Goal: Information Seeking & Learning: Learn about a topic

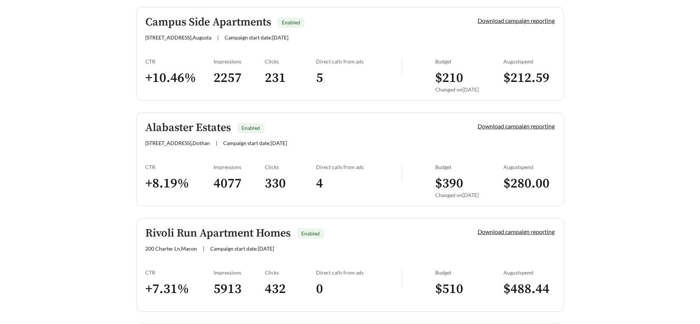
scroll to position [726, 0]
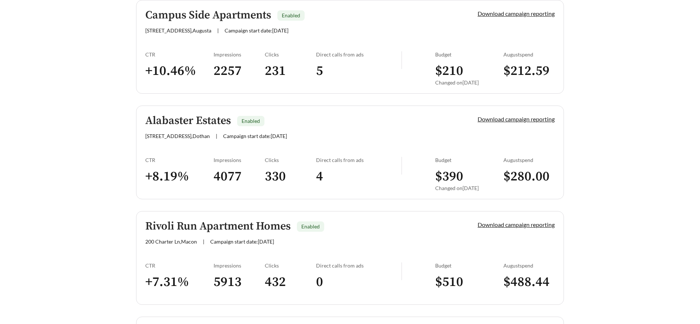
click at [210, 123] on h5 "Alabaster Estates" at bounding box center [188, 121] width 86 height 12
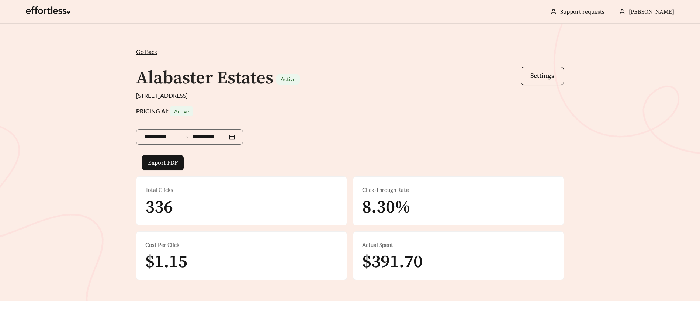
click at [147, 51] on span "Go Back" at bounding box center [146, 51] width 21 height 7
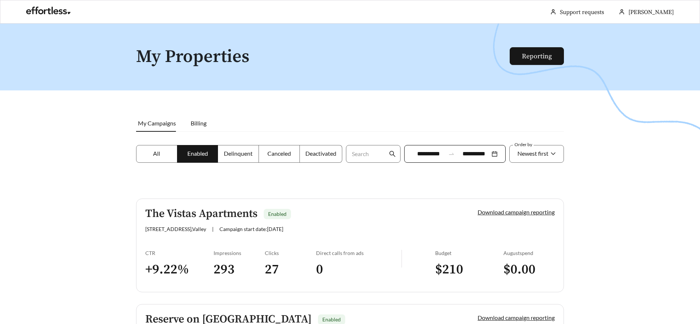
click at [165, 152] on label "All" at bounding box center [156, 154] width 41 height 18
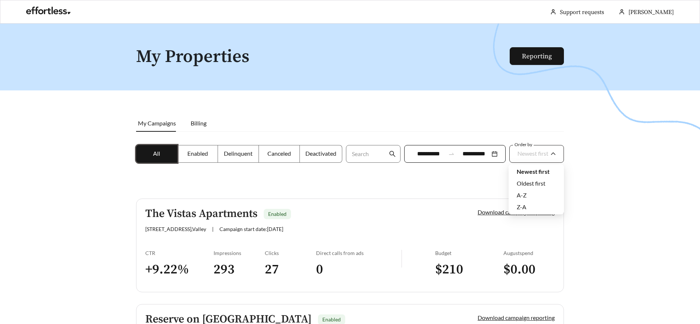
click at [535, 155] on span "Newest first" at bounding box center [533, 153] width 31 height 7
click at [535, 194] on div "A-Z" at bounding box center [536, 195] width 39 height 8
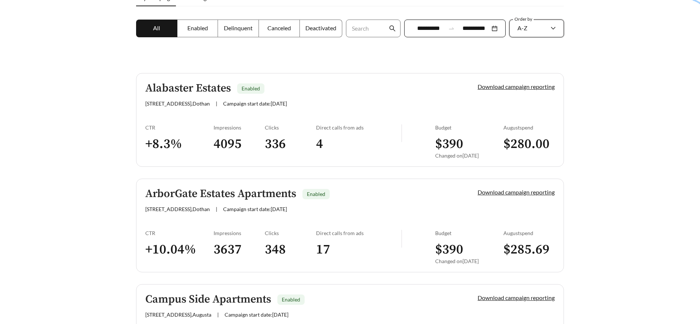
scroll to position [135, 0]
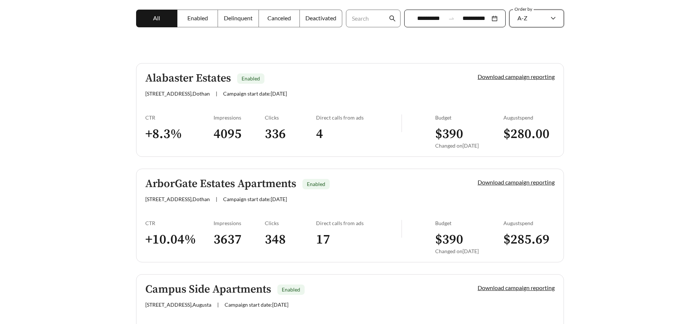
click at [267, 190] on h5 "ArborGate Estates Apartments" at bounding box center [220, 184] width 151 height 12
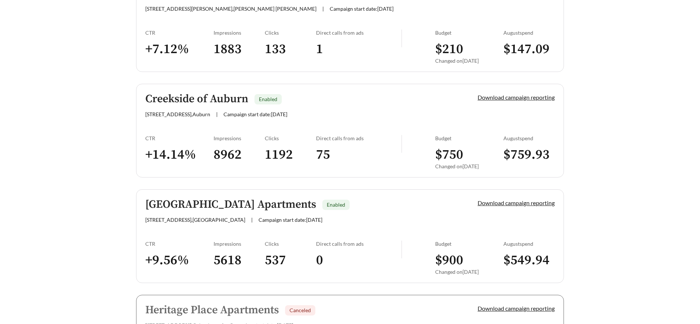
scroll to position [538, 0]
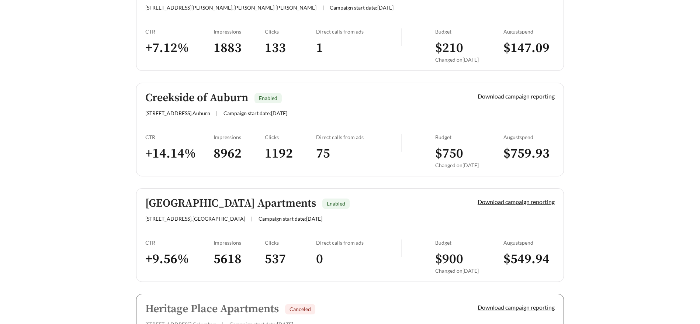
click at [199, 201] on h5 "[GEOGRAPHIC_DATA] Apartments" at bounding box center [230, 203] width 171 height 12
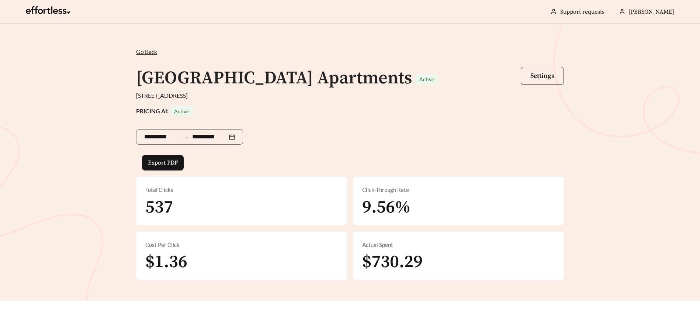
click at [142, 52] on span "Go Back" at bounding box center [146, 51] width 21 height 7
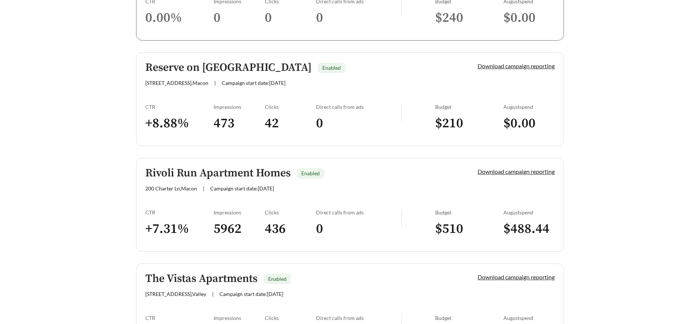
scroll to position [886, 0]
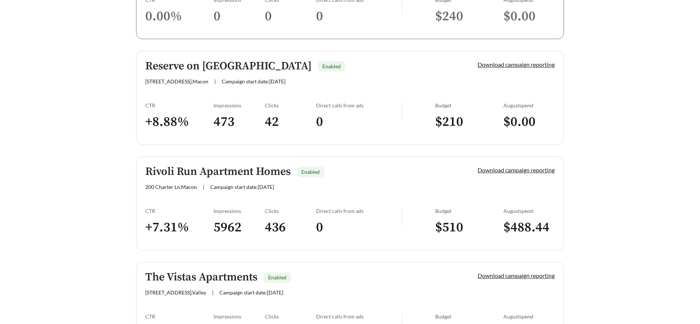
click at [222, 66] on h5 "Reserve on [GEOGRAPHIC_DATA]" at bounding box center [228, 66] width 166 height 12
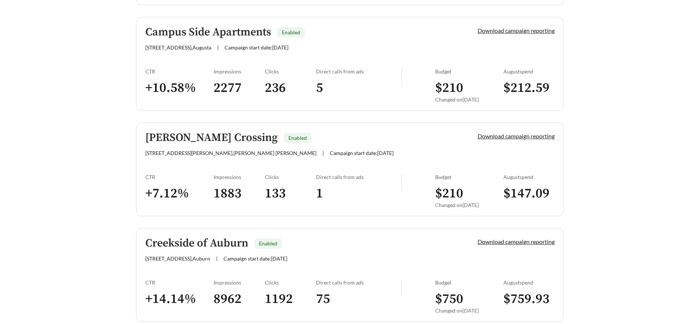
scroll to position [441, 0]
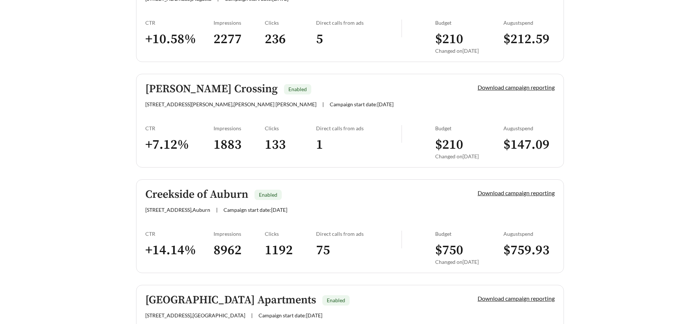
click at [191, 95] on h5 "[PERSON_NAME] Crossing" at bounding box center [211, 89] width 132 height 12
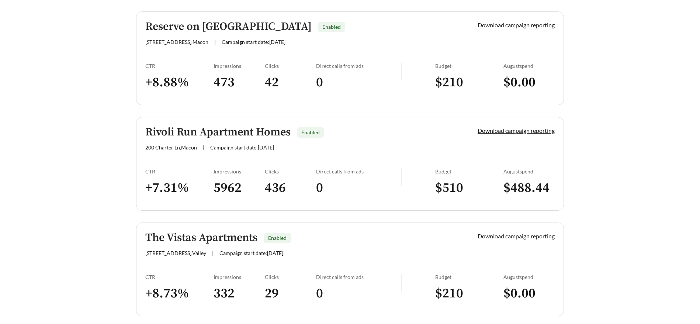
scroll to position [926, 0]
click at [208, 239] on h5 "The Vistas Apartments" at bounding box center [201, 237] width 112 height 12
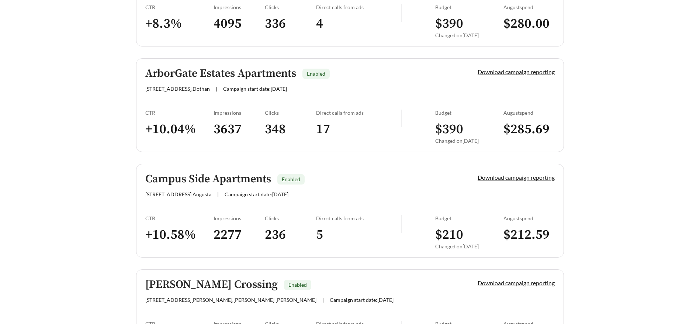
scroll to position [235, 0]
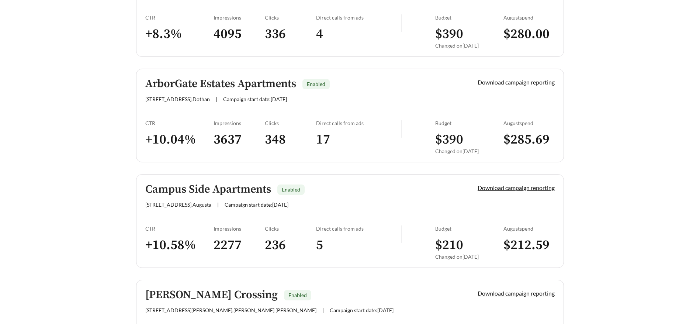
click at [186, 189] on h5 "Campus Side Apartments" at bounding box center [208, 189] width 126 height 12
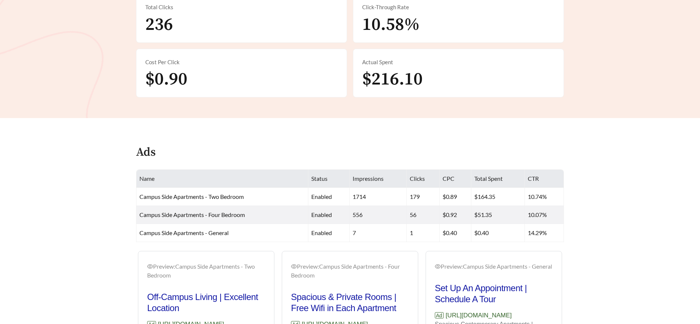
scroll to position [153, 0]
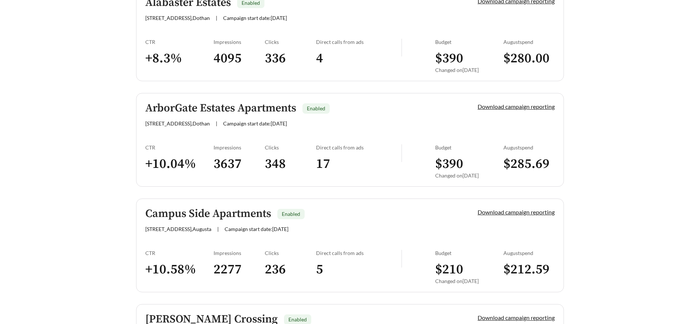
scroll to position [211, 0]
click at [176, 214] on h5 "Campus Side Apartments" at bounding box center [208, 213] width 126 height 12
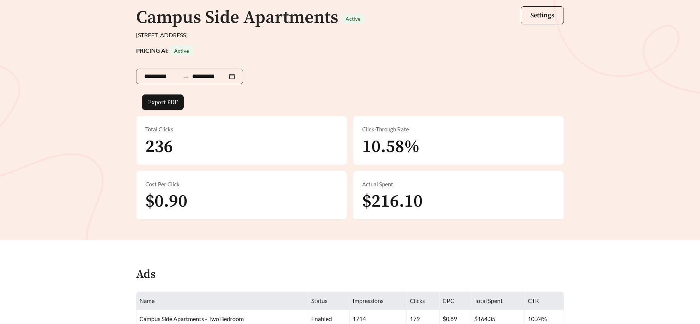
scroll to position [61, 0]
